Goal: Task Accomplishment & Management: Complete application form

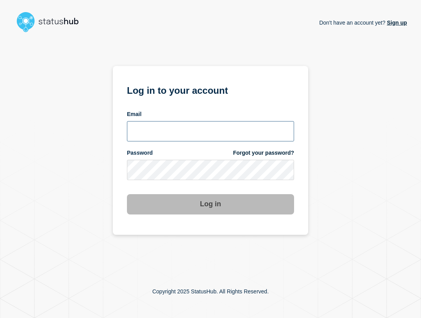
type input "[EMAIL_ADDRESS][PERSON_NAME][DOMAIN_NAME]"
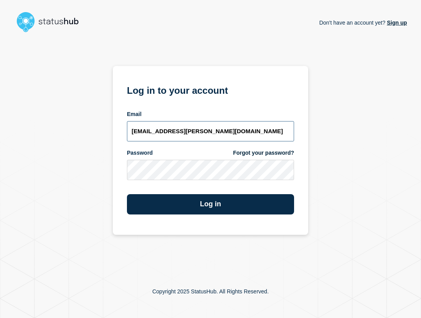
drag, startPoint x: 232, startPoint y: 130, endPoint x: 234, endPoint y: 135, distance: 5.4
click at [232, 130] on input "[EMAIL_ADDRESS][PERSON_NAME][DOMAIN_NAME]" at bounding box center [210, 131] width 167 height 20
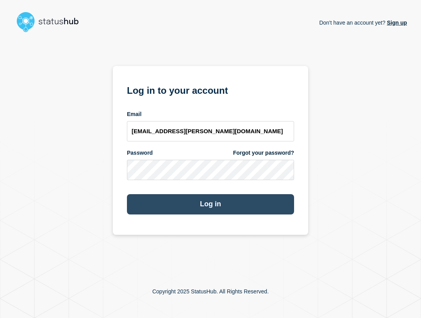
click at [225, 202] on button "Log in" at bounding box center [210, 204] width 167 height 20
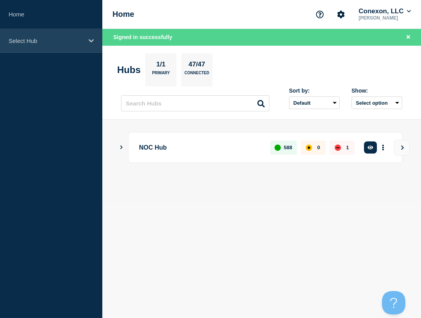
click at [42, 41] on p "Select Hub" at bounding box center [46, 40] width 75 height 7
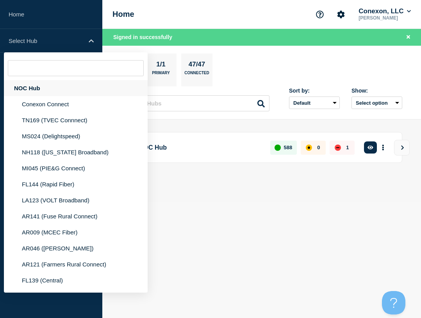
click at [63, 82] on div "NOC Hub" at bounding box center [76, 88] width 144 height 16
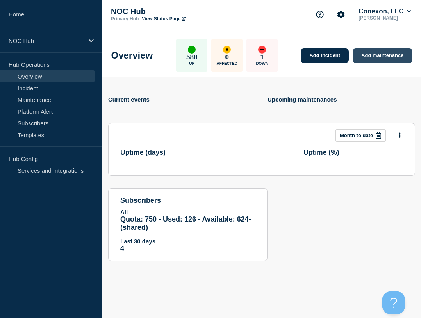
click at [379, 61] on link "Add maintenance" at bounding box center [382, 55] width 59 height 14
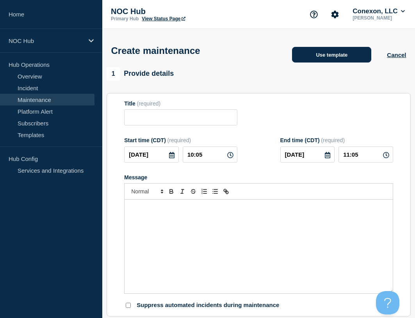
click at [334, 59] on button "Use template" at bounding box center [331, 55] width 79 height 16
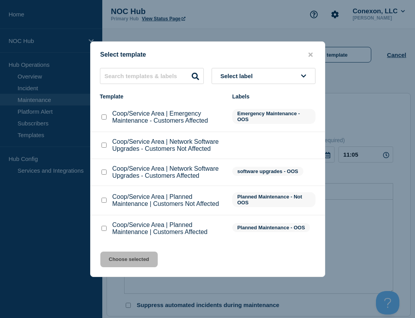
click at [102, 173] on input "Coop/Service Area | Network Software Upgrades - Customers Affected checkbox" at bounding box center [104, 171] width 5 height 5
checkbox input "true"
drag, startPoint x: 134, startPoint y: 264, endPoint x: 137, endPoint y: 199, distance: 65.7
click at [134, 265] on button "Choose selected" at bounding box center [128, 259] width 57 height 16
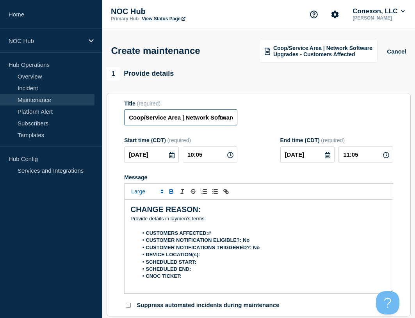
drag, startPoint x: 160, startPoint y: 122, endPoint x: 121, endPoint y: 121, distance: 39.4
click at [121, 121] on section "Title (required) Coop/Service Area | Network Software Upgrades - Customers Affe…" at bounding box center [259, 205] width 304 height 224
type input "MO128 Black river | Network Software Upgrades - Customers Affected"
click at [164, 158] on input "[DATE]" at bounding box center [151, 154] width 55 height 16
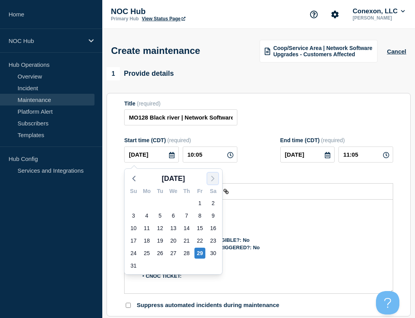
click at [216, 178] on icon "button" at bounding box center [212, 178] width 9 height 9
click at [158, 203] on div "2" at bounding box center [160, 203] width 11 height 11
type input "[DATE]"
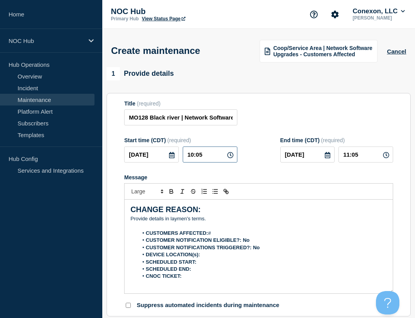
drag, startPoint x: 190, startPoint y: 163, endPoint x: 162, endPoint y: 160, distance: 28.6
click at [162, 160] on div "[DATE] 10:05" at bounding box center [180, 154] width 113 height 16
type input "23:59"
type input "[DATE]"
type input "06:00"
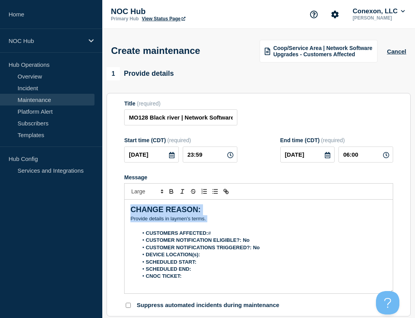
drag, startPoint x: 225, startPoint y: 219, endPoint x: 107, endPoint y: 193, distance: 121.1
click at [107, 193] on section "Title (required) MO128 Black river | Network Software Upgrades - Customers Affe…" at bounding box center [259, 205] width 304 height 224
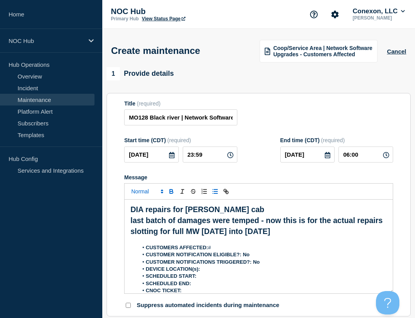
click at [151, 195] on span "Font size" at bounding box center [147, 191] width 38 height 9
click at [152, 212] on span "submenu" at bounding box center [146, 213] width 31 height 10
click at [171, 193] on icon "Toggle bold text" at bounding box center [171, 192] width 3 height 2
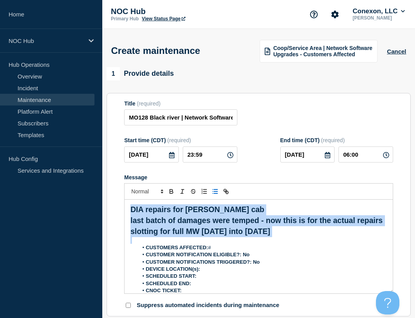
drag, startPoint x: 258, startPoint y: 242, endPoint x: 62, endPoint y: 188, distance: 202.9
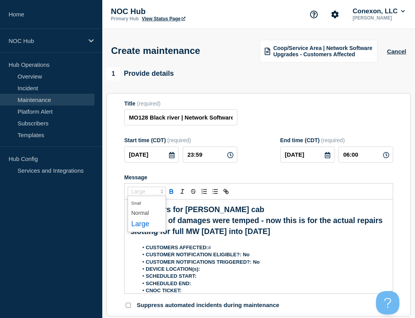
click at [140, 196] on span "Font size" at bounding box center [147, 191] width 38 height 9
drag, startPoint x: 152, startPoint y: 213, endPoint x: 159, endPoint y: 203, distance: 12.0
click at [152, 213] on span "submenu" at bounding box center [146, 213] width 31 height 10
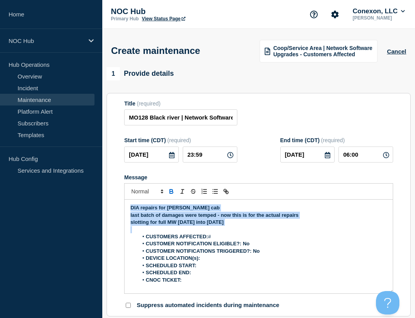
click at [170, 193] on icon "Toggle bold text" at bounding box center [171, 192] width 3 height 2
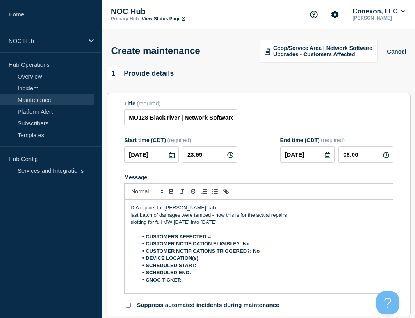
click at [229, 237] on li "﻿ CUSTOMERS AFFECTED: #" at bounding box center [262, 236] width 249 height 7
click at [206, 118] on input "MO128 Black river | Network Software Upgrades - Customers Affected" at bounding box center [180, 117] width 113 height 16
click at [352, 50] on span "Coop/Service Area | Network Software Upgrades - Customers Affected" at bounding box center [322, 51] width 99 height 12
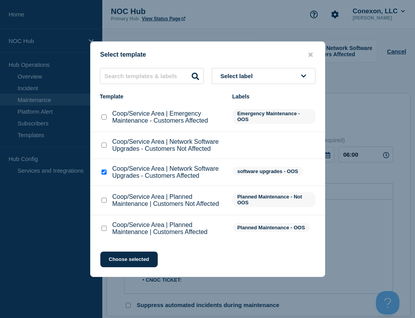
click at [105, 117] on input "Coop/Service Area | Emergency Maintenance - Customers Affected checkbox" at bounding box center [104, 116] width 5 height 5
checkbox input "true"
checkbox input "false"
click at [137, 257] on button "Choose selected" at bounding box center [128, 259] width 57 height 16
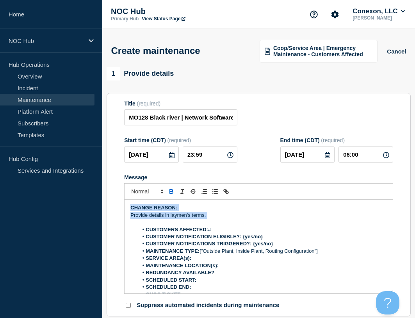
drag, startPoint x: 212, startPoint y: 218, endPoint x: 111, endPoint y: 202, distance: 102.0
click at [111, 202] on section "Title (required) MO128 Black river | Network Software Upgrades - Customers Affe…" at bounding box center [259, 205] width 304 height 224
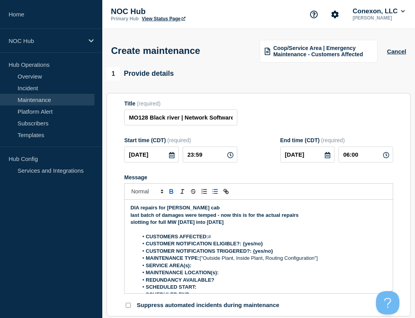
click at [171, 193] on icon "Toggle bold text" at bounding box center [171, 191] width 7 height 7
click at [235, 233] on p "Message" at bounding box center [258, 229] width 257 height 7
click at [231, 240] on li "CUSTOMERS AFFECTED: #" at bounding box center [262, 236] width 249 height 7
drag, startPoint x: 274, startPoint y: 245, endPoint x: 242, endPoint y: 245, distance: 31.2
click at [242, 245] on li "CUSTOMER NOTIFICATION ELIGIBLE?: {yes/no}" at bounding box center [262, 243] width 249 height 7
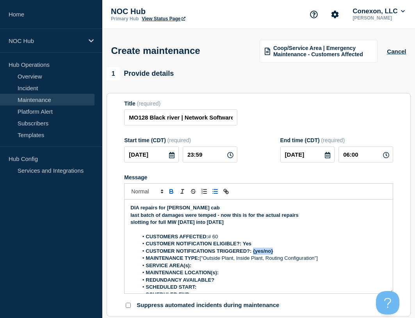
drag, startPoint x: 278, startPoint y: 251, endPoint x: 253, endPoint y: 251, distance: 24.2
click at [253, 251] on li "CUSTOMER NOTIFICATIONS TRIGGERED?: {yes/no}" at bounding box center [262, 251] width 249 height 7
drag, startPoint x: 201, startPoint y: 260, endPoint x: 341, endPoint y: 257, distance: 139.8
click at [340, 257] on li "MAINTENANCE TYPE: ["Outside Plant, Inside Plant, Routing Configuration"]" at bounding box center [262, 258] width 249 height 7
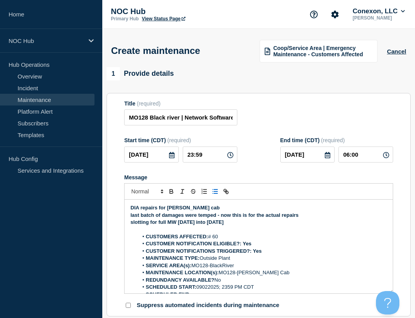
scroll to position [4, 0]
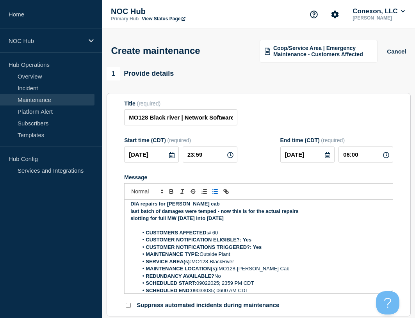
click at [259, 118] on div "Title (required) MO128 Black river | Network Software Upgrades - Customers Affe…" at bounding box center [258, 112] width 269 height 25
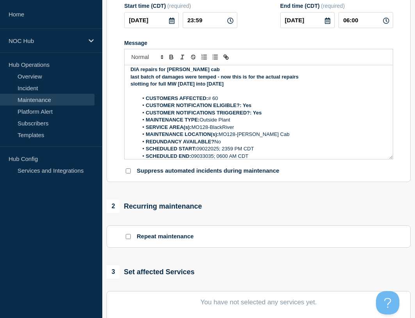
scroll to position [234, 0]
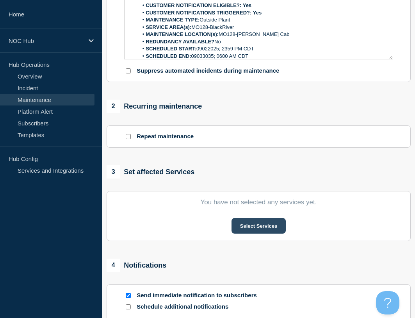
click at [260, 223] on button "Select Services" at bounding box center [259, 226] width 54 height 16
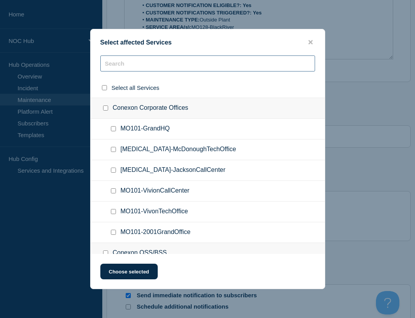
click at [156, 67] on input "text" at bounding box center [207, 63] width 215 height 16
type input "238"
checkbox input "true"
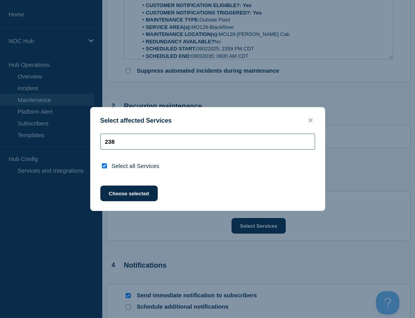
type input "23"
checkbox input "false"
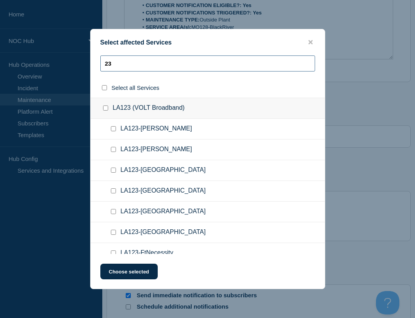
type input "2"
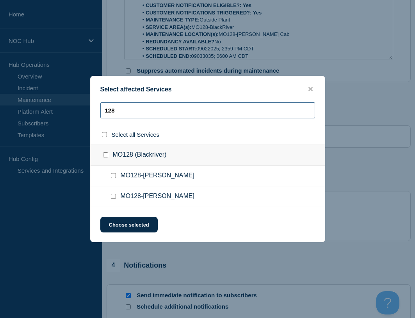
type input "128"
click at [114, 176] on input "MO128-Patterson checkbox" at bounding box center [113, 175] width 5 height 5
checkbox input "true"
click at [137, 235] on div "Select affected Services 128 Select all Services MO128 (Blackriver) MO128-[PERS…" at bounding box center [207, 159] width 235 height 166
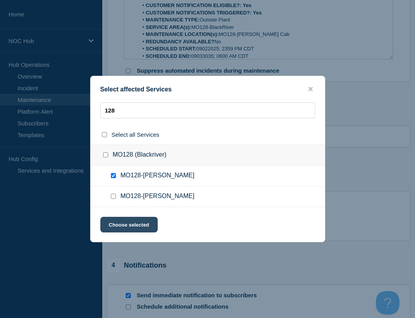
click at [139, 226] on button "Choose selected" at bounding box center [128, 225] width 57 height 16
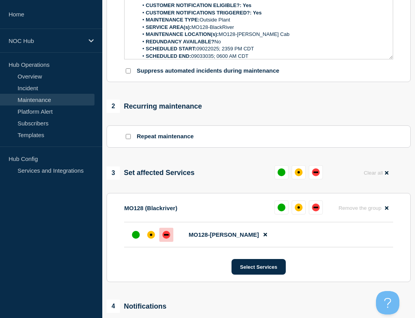
click at [169, 234] on div "down" at bounding box center [166, 235] width 8 height 8
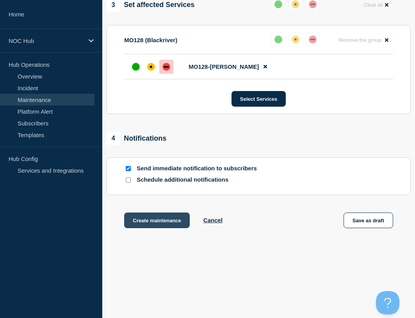
click at [154, 220] on button "Create maintenance" at bounding box center [157, 220] width 66 height 16
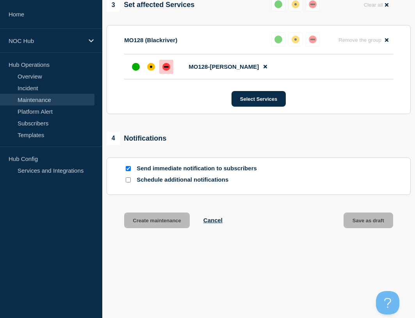
scroll to position [421, 0]
